Goal: Use online tool/utility

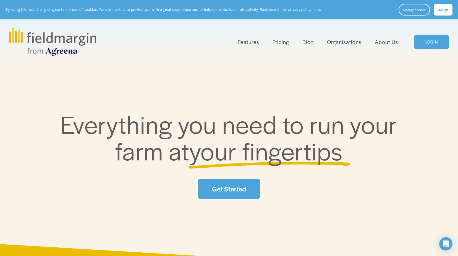
click at [425, 41] on link "LOGIN" at bounding box center [431, 42] width 35 height 14
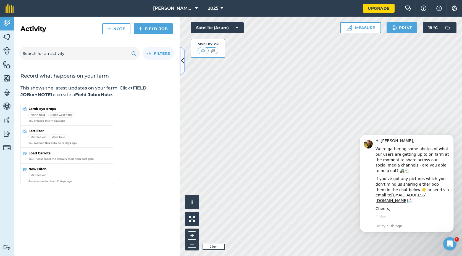
click at [182, 63] on icon at bounding box center [182, 61] width 3 height 10
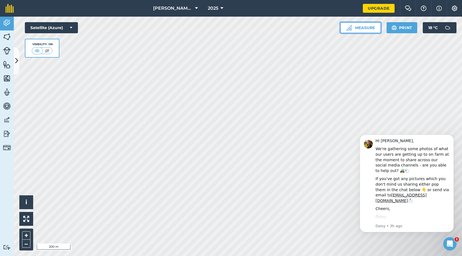
click at [371, 30] on button "Measure" at bounding box center [360, 27] width 41 height 11
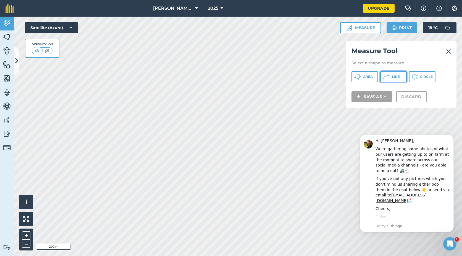
drag, startPoint x: 385, startPoint y: 74, endPoint x: 379, endPoint y: 74, distance: 5.8
click at [385, 74] on icon at bounding box center [386, 76] width 7 height 7
click at [28, 242] on button "–" at bounding box center [26, 243] width 8 height 8
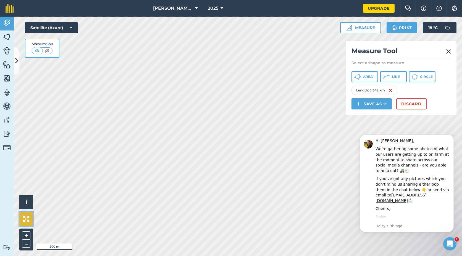
drag, startPoint x: 318, startPoint y: 35, endPoint x: 24, endPoint y: 221, distance: 348.9
click at [24, 221] on img at bounding box center [26, 218] width 6 height 6
click at [448, 52] on img at bounding box center [448, 51] width 5 height 7
